Goal: Transaction & Acquisition: Download file/media

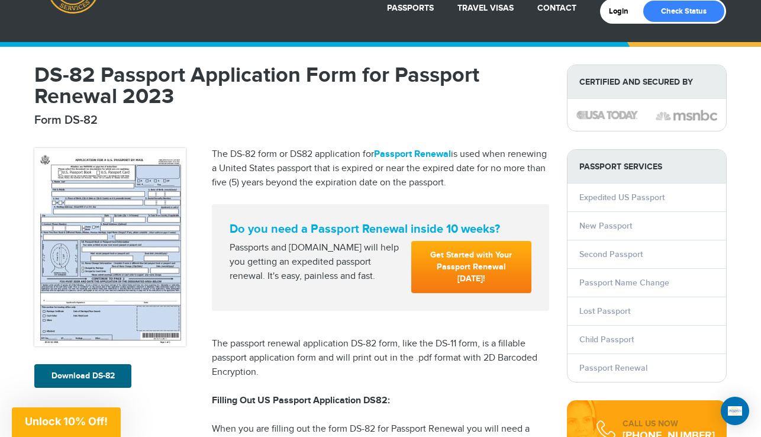
scroll to position [57, 0]
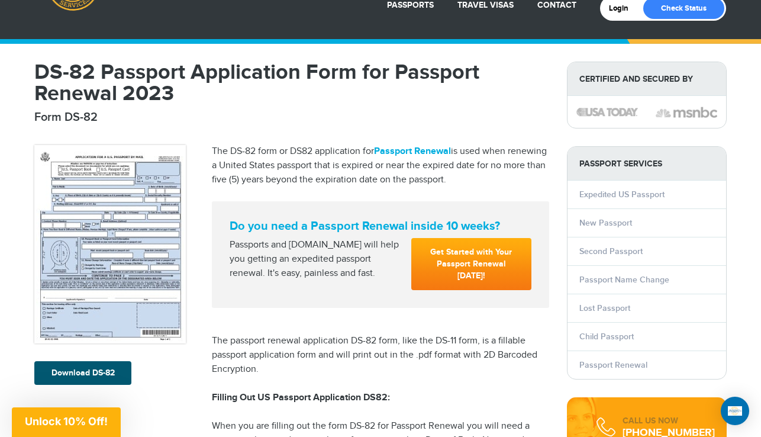
click at [99, 375] on link "Download DS-82" at bounding box center [82, 373] width 97 height 24
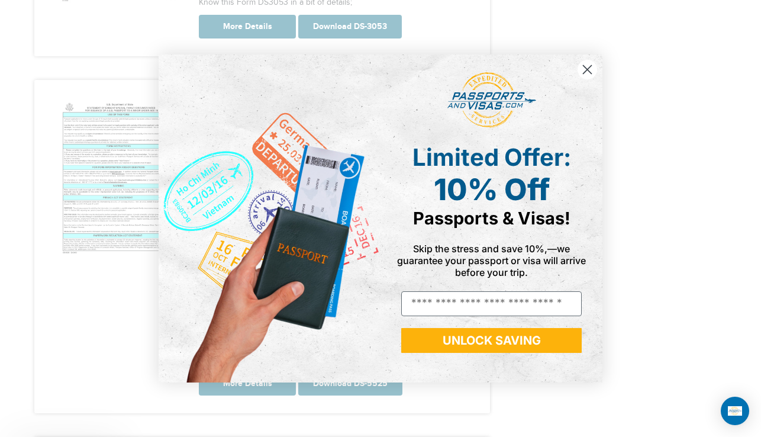
scroll to position [1153, 0]
click at [589, 71] on circle "Close dialog" at bounding box center [588, 70] width 20 height 20
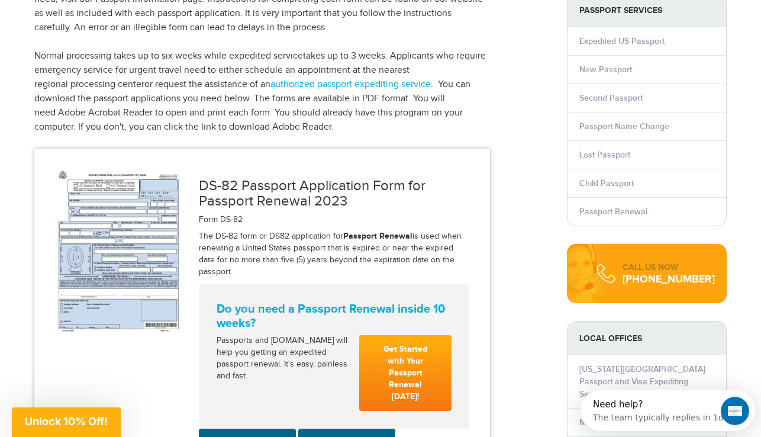
scroll to position [302, 0]
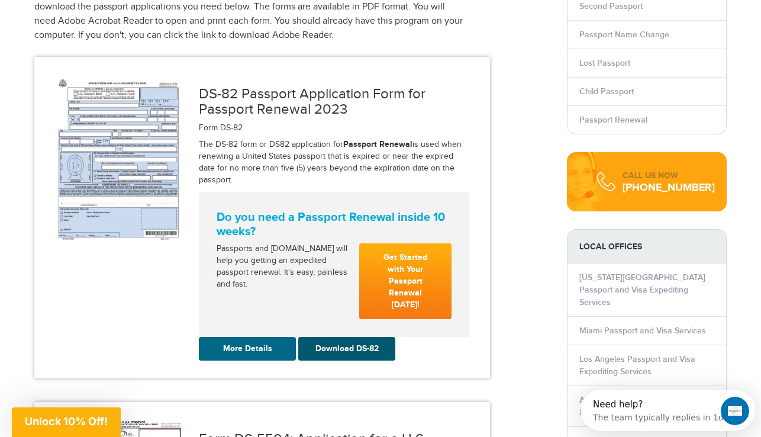
click at [340, 337] on link "Download DS-82" at bounding box center [346, 349] width 97 height 24
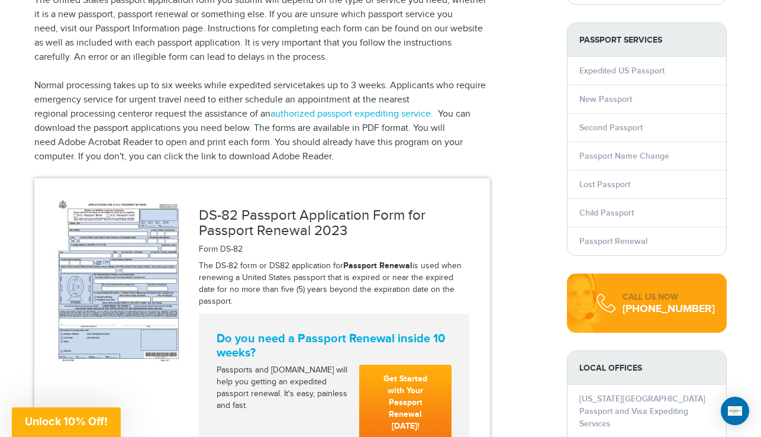
scroll to position [362, 0]
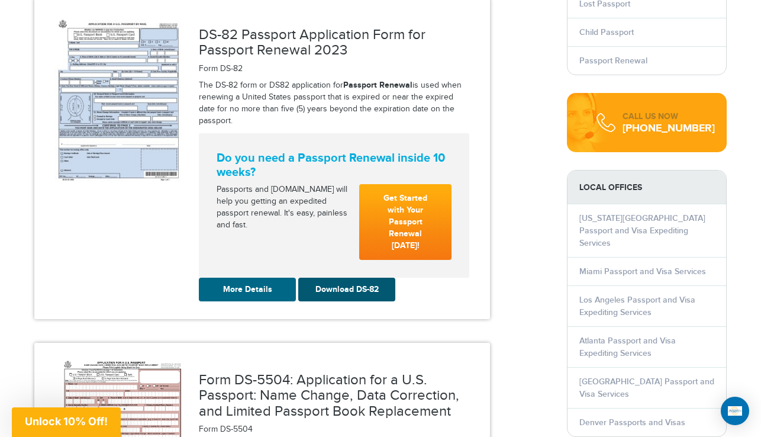
click at [343, 278] on link "Download DS-82" at bounding box center [346, 290] width 97 height 24
